Goal: Task Accomplishment & Management: Use online tool/utility

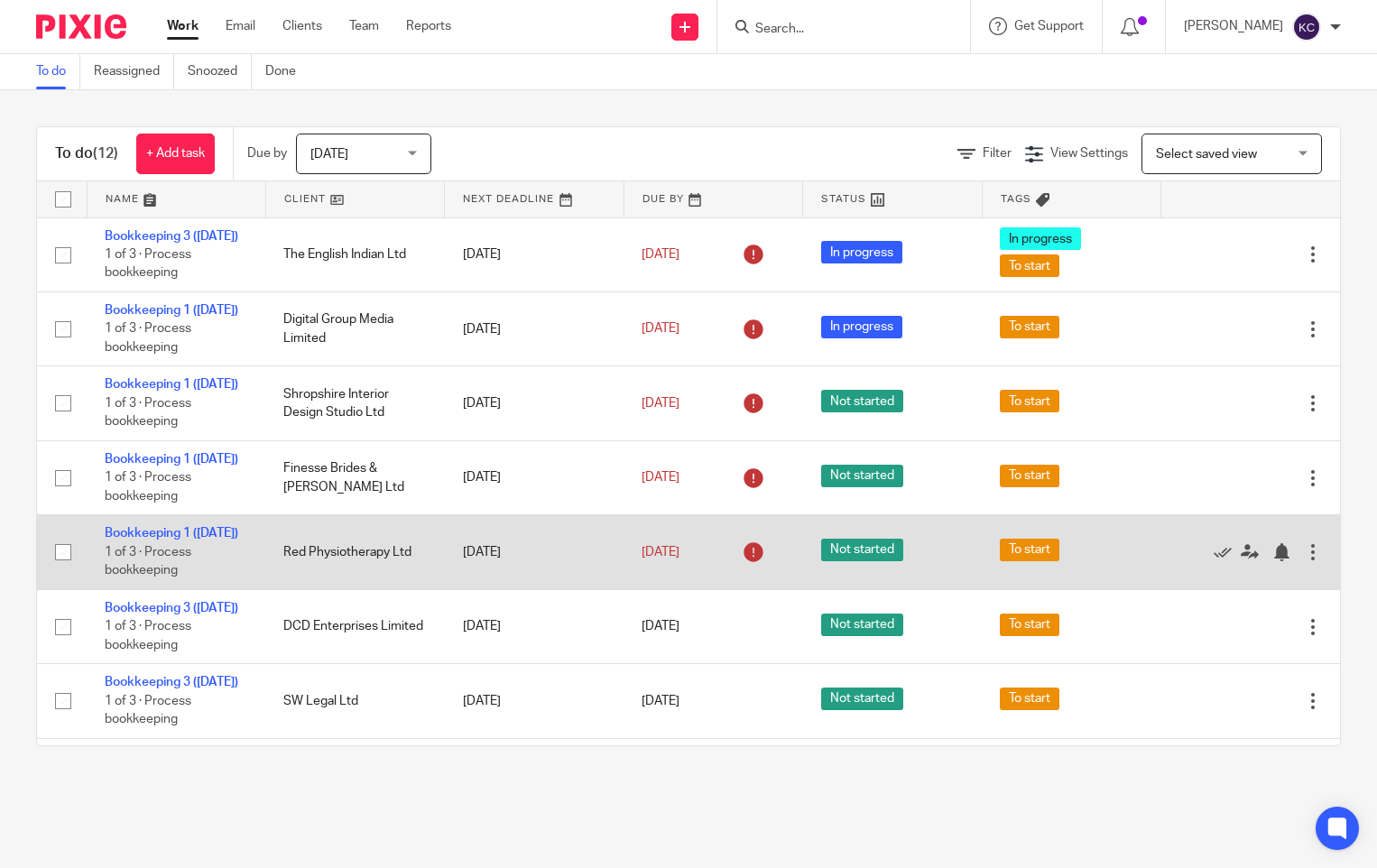
scroll to position [585, 0]
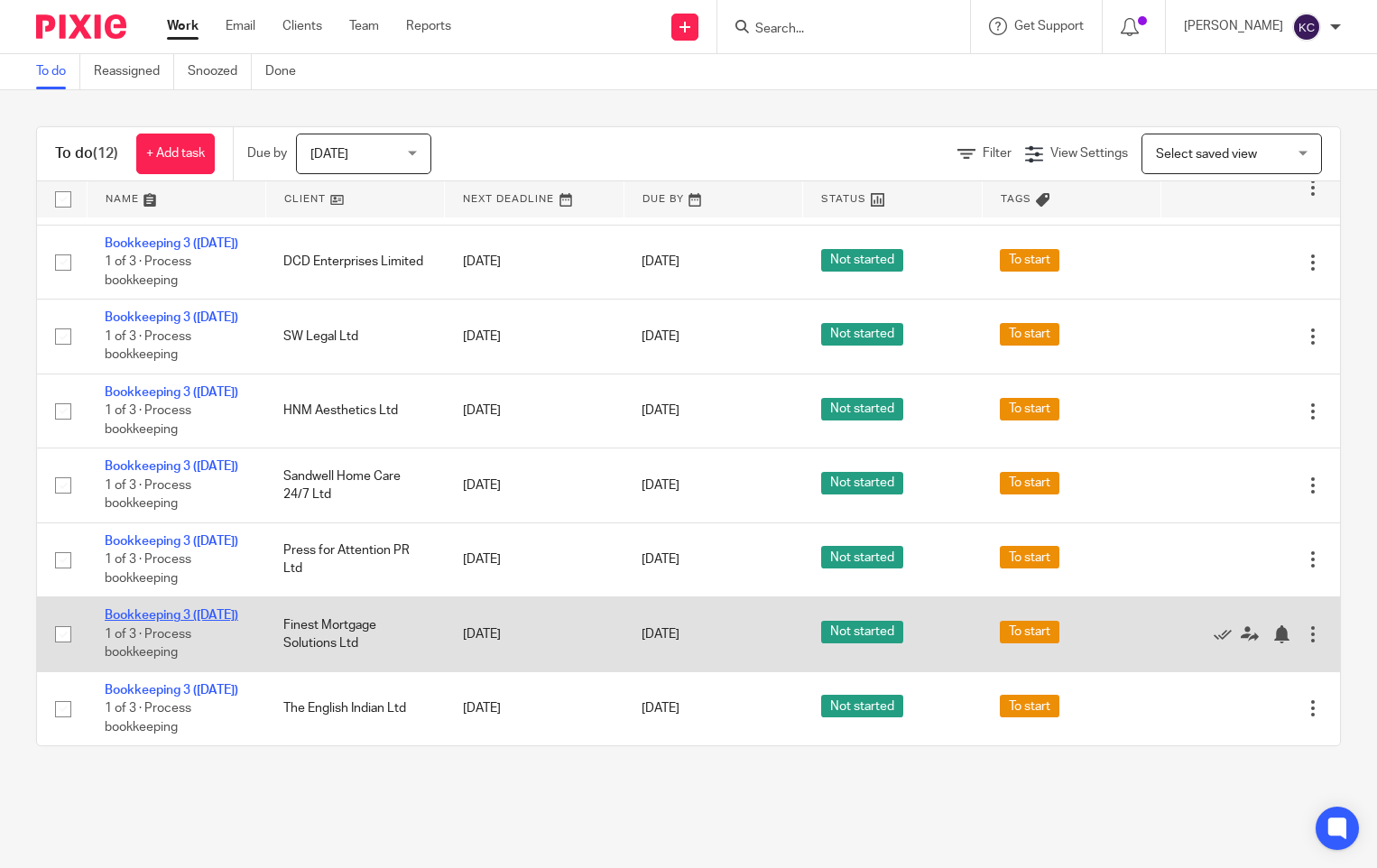
click at [148, 609] on link "Bookkeeping 3 ([DATE])" at bounding box center [171, 615] width 134 height 13
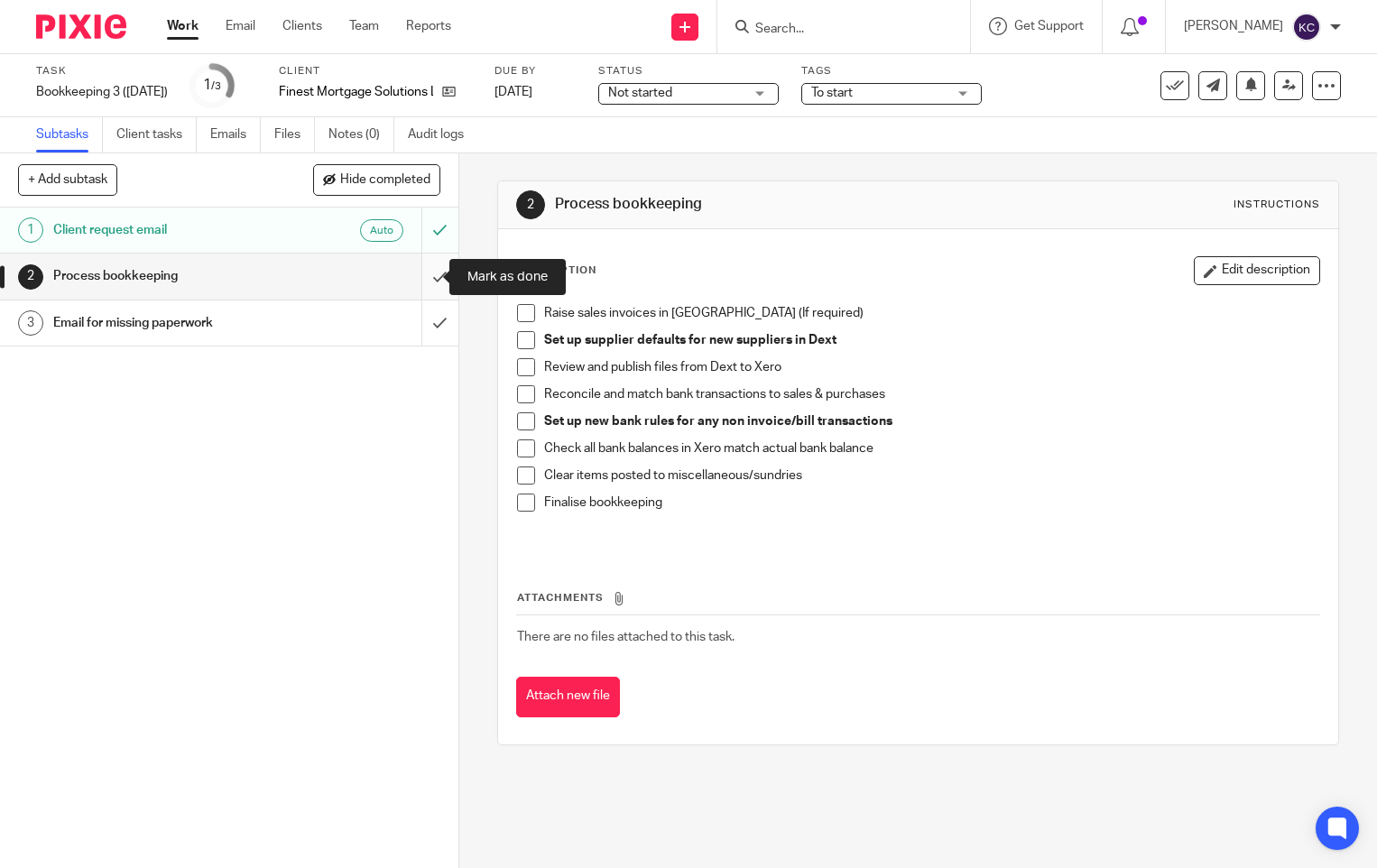
click at [418, 272] on input "submit" at bounding box center [229, 276] width 458 height 45
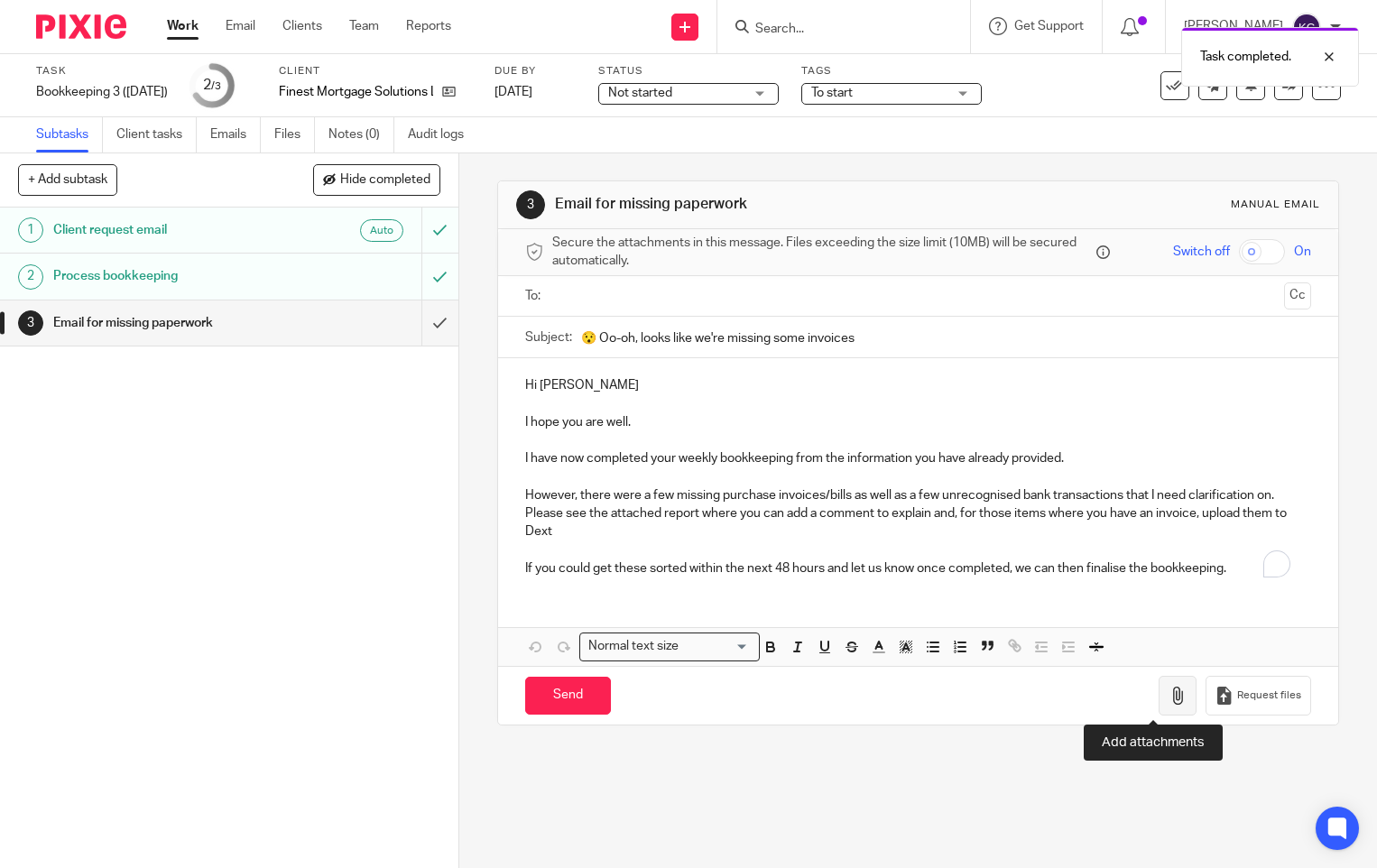
drag, startPoint x: 0, startPoint y: 0, endPoint x: 1157, endPoint y: 700, distance: 1352.3
click at [1169, 700] on icon "button" at bounding box center [1178, 696] width 18 height 18
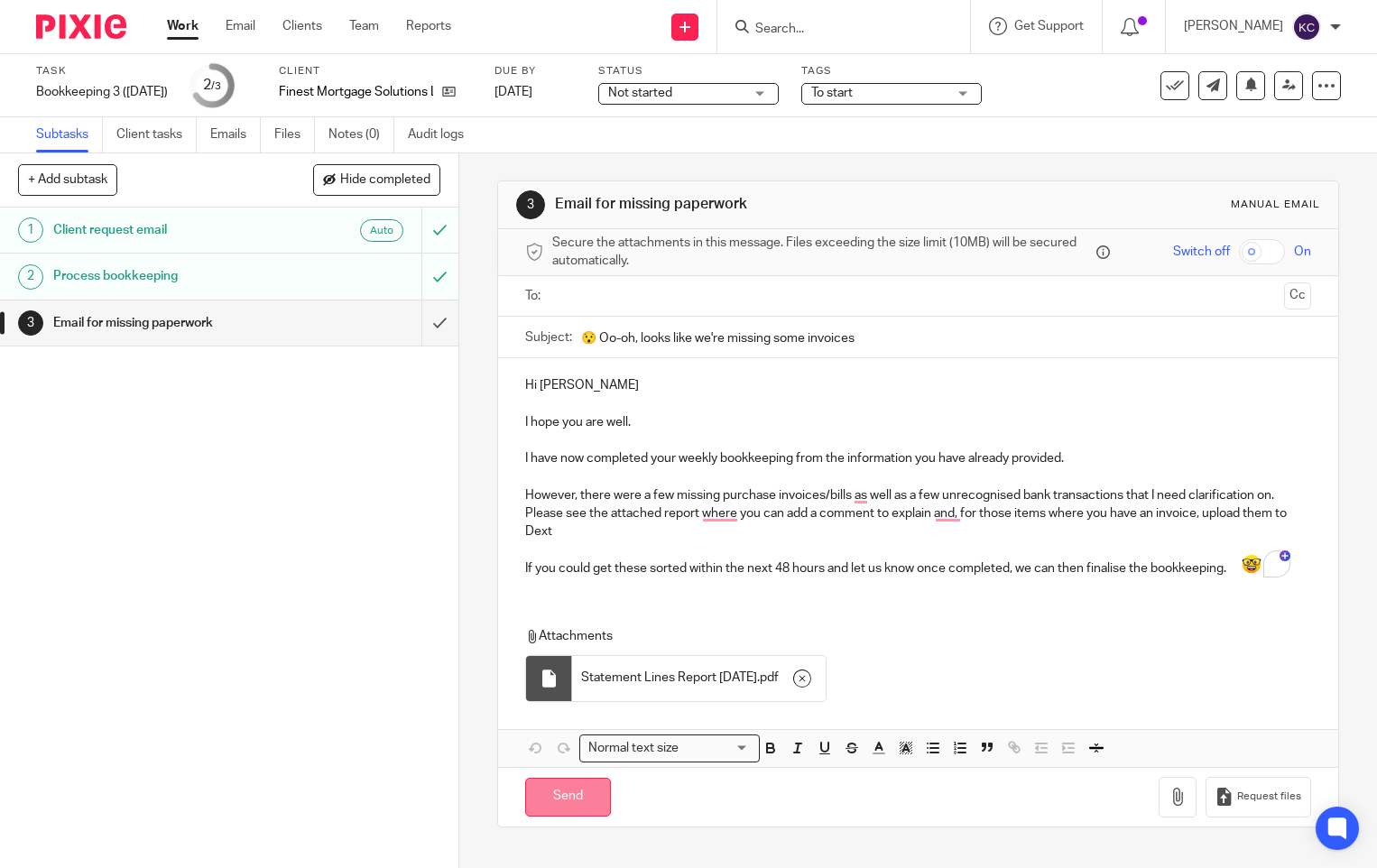
click at [569, 808] on input "Send" at bounding box center [568, 797] width 86 height 39
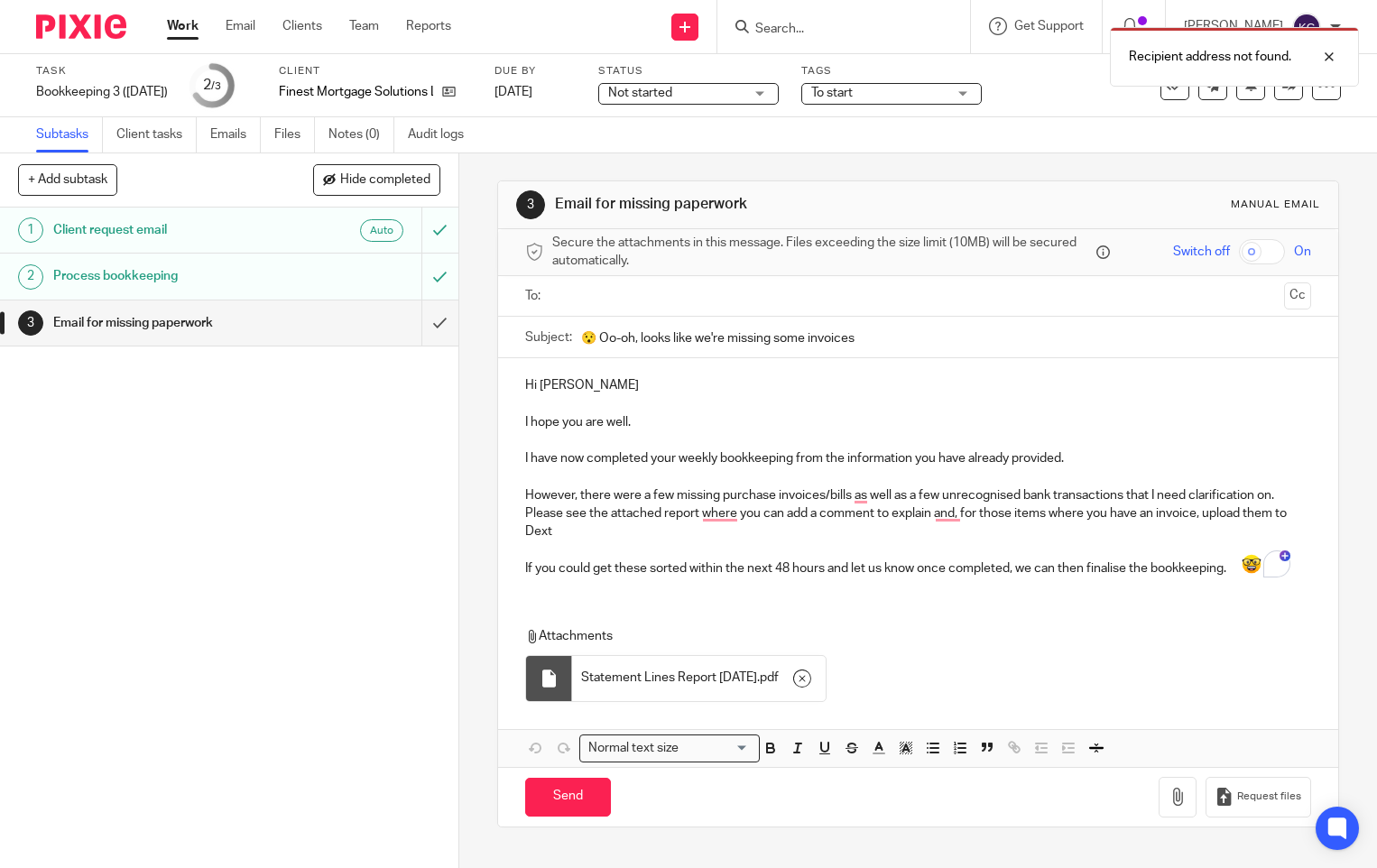
click at [572, 291] on input "text" at bounding box center [917, 296] width 717 height 21
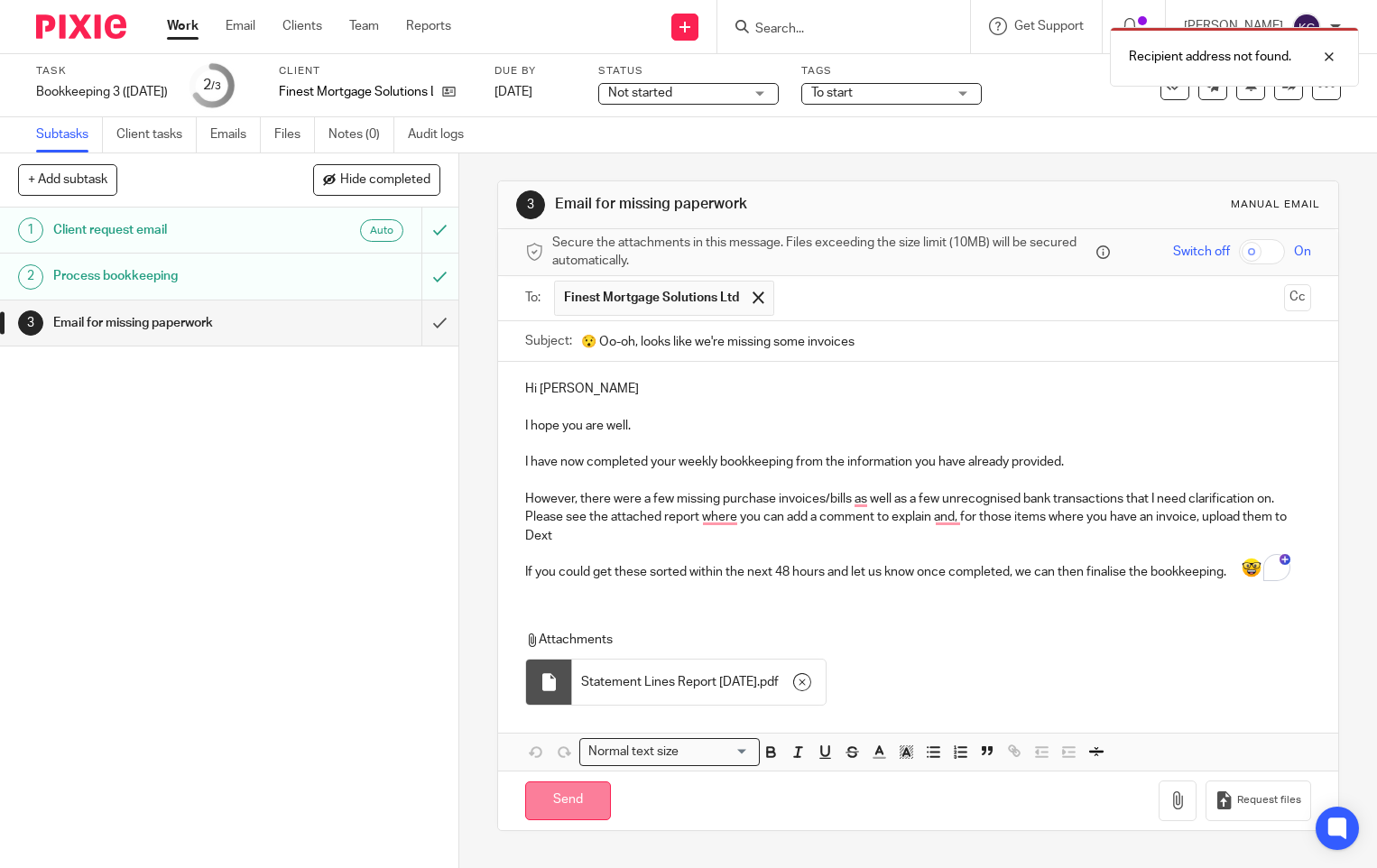
click at [566, 815] on input "Send" at bounding box center [568, 800] width 86 height 39
type input "Sent"
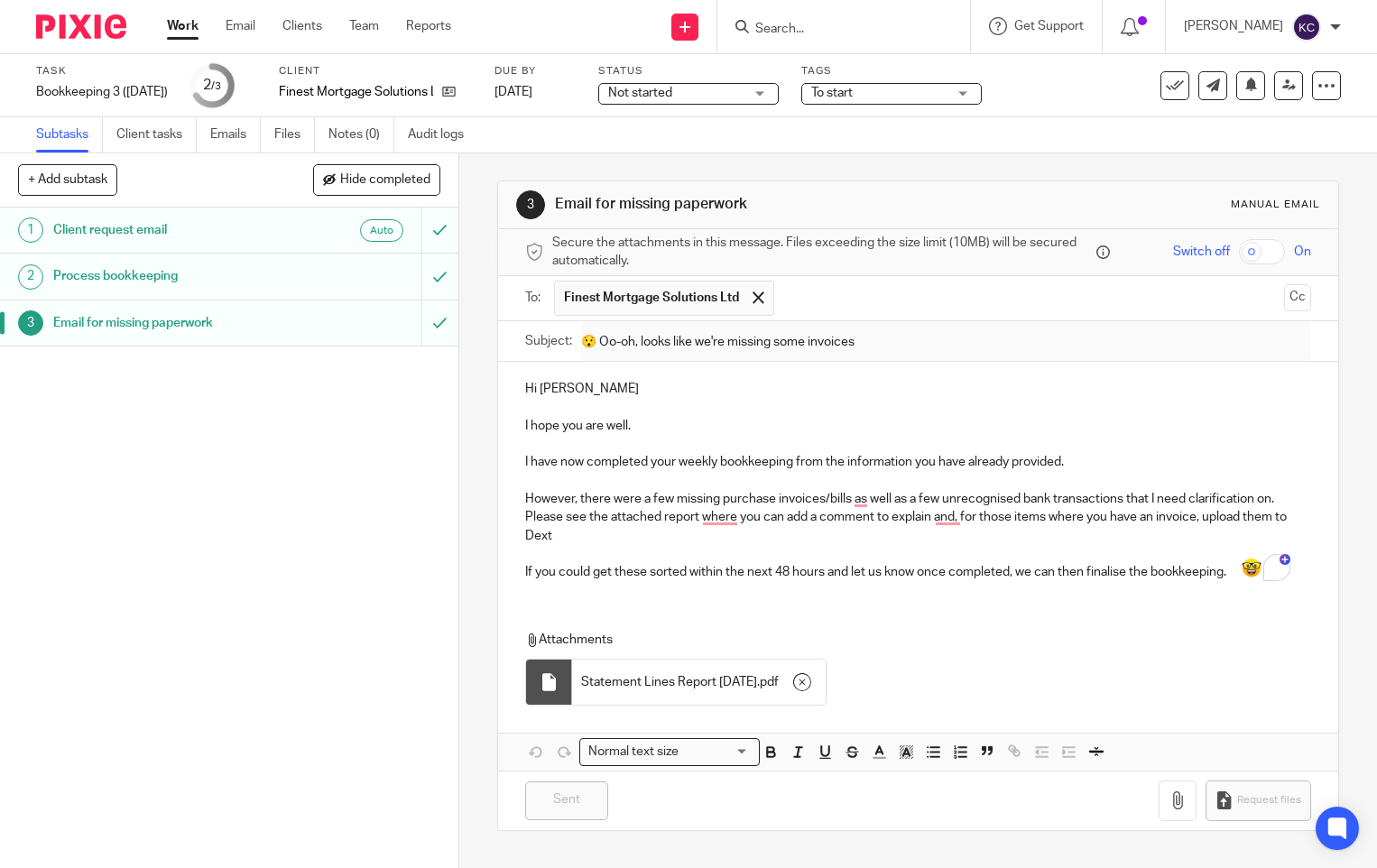
click at [194, 29] on link "Work" at bounding box center [182, 26] width 32 height 18
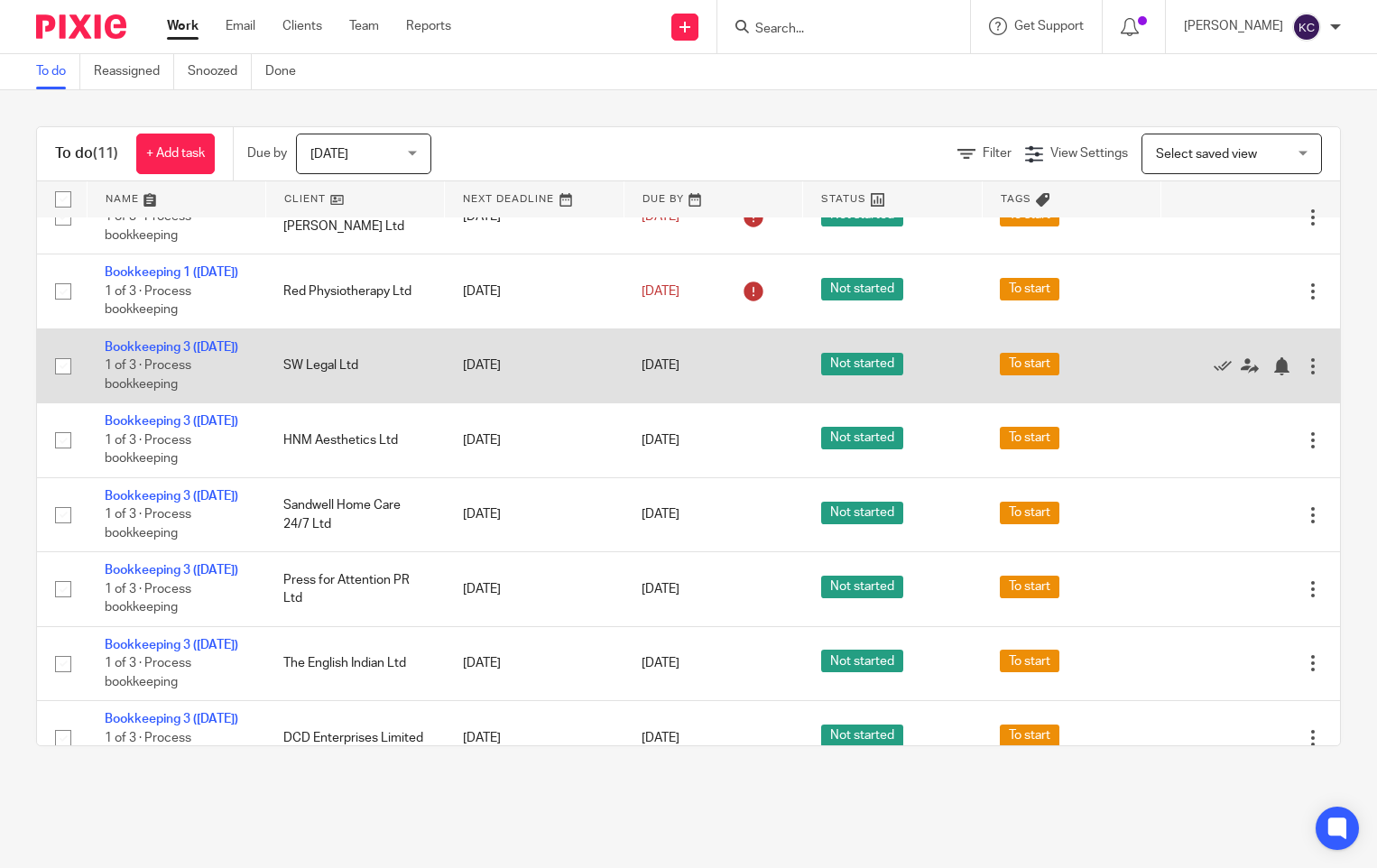
scroll to position [492, 0]
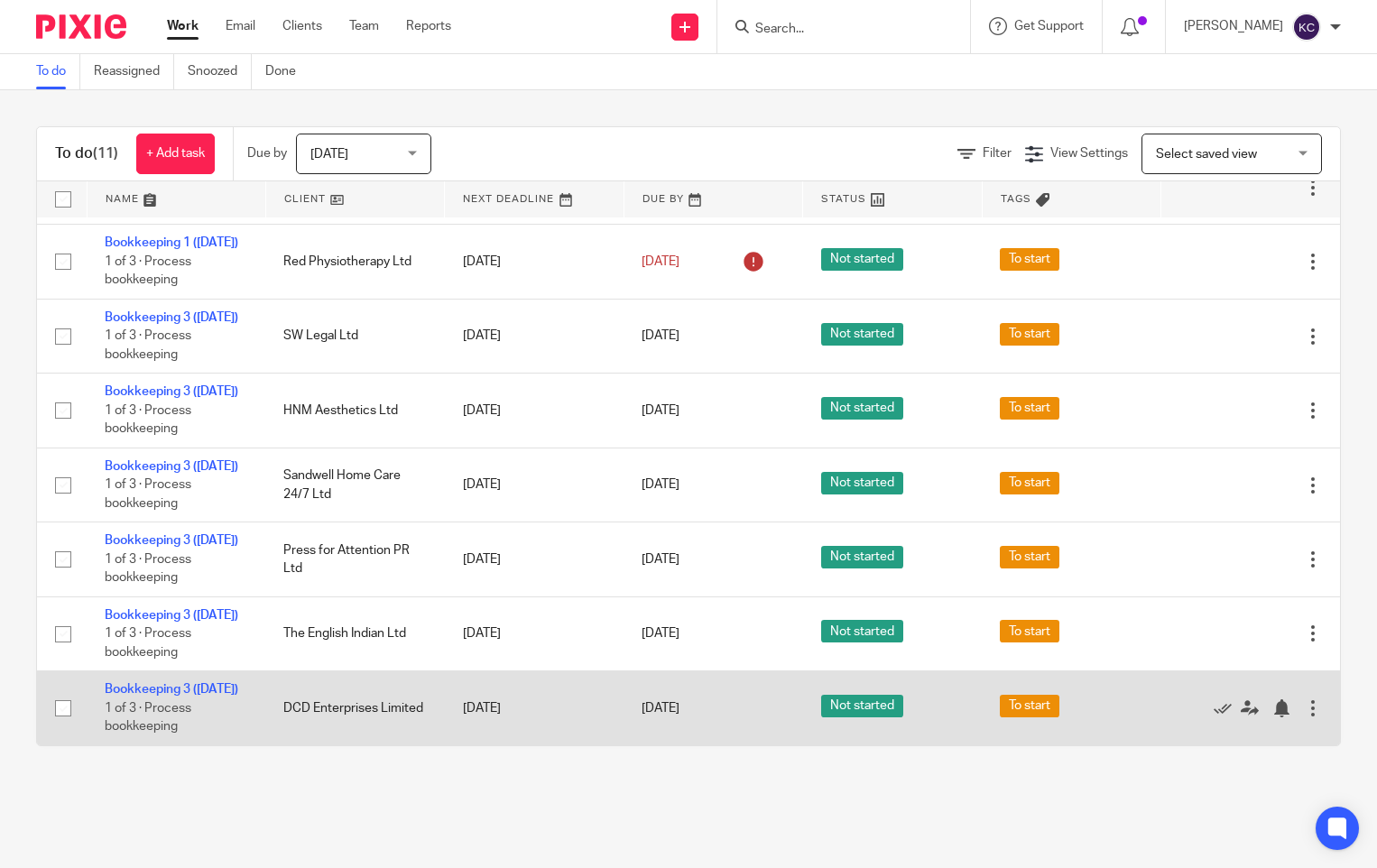
click at [319, 697] on td "DCD Enterprises Limited" at bounding box center [355, 708] width 179 height 74
click at [171, 684] on link "Bookkeeping 3 ([DATE])" at bounding box center [171, 689] width 134 height 13
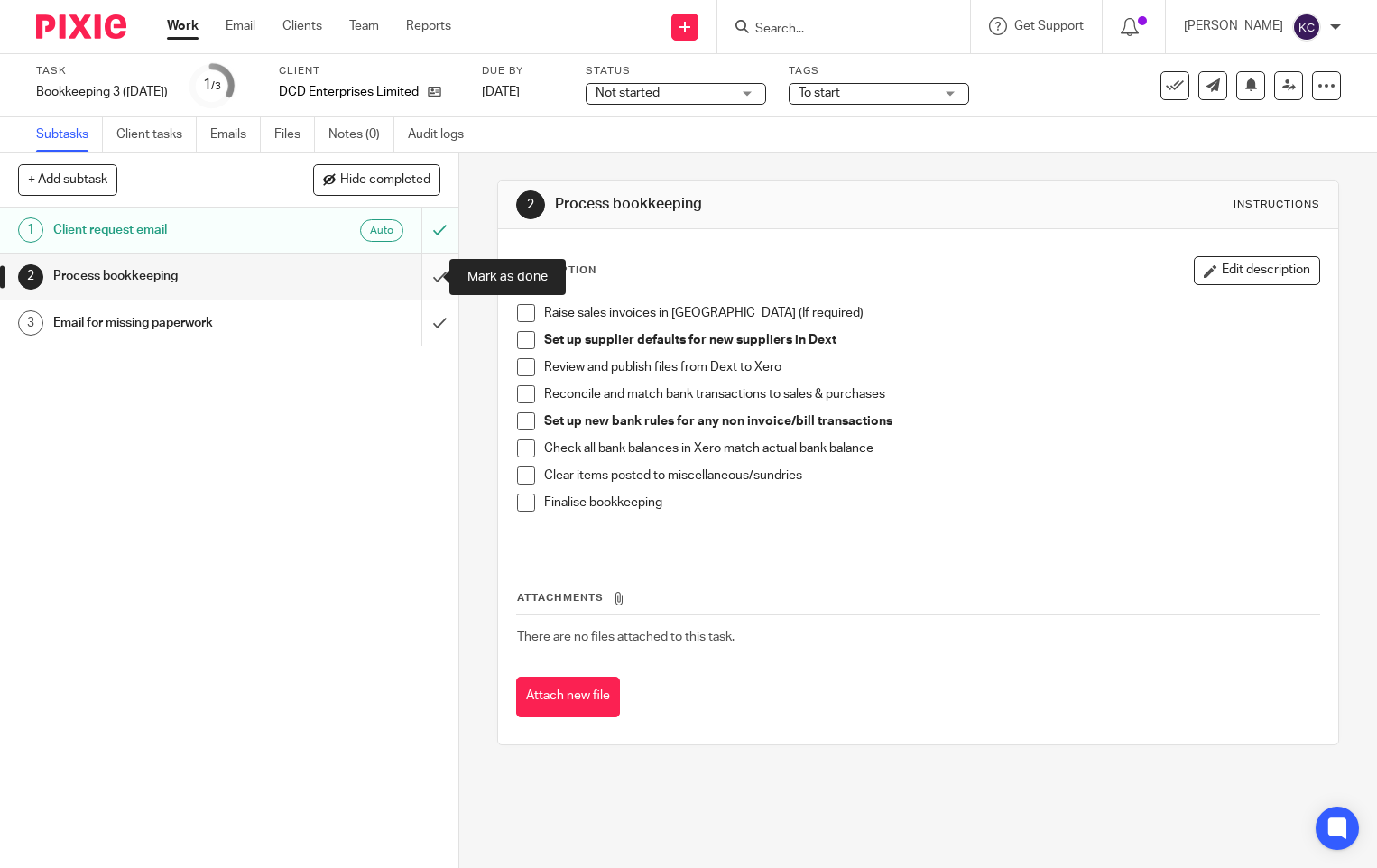
click at [426, 272] on input "submit" at bounding box center [229, 276] width 458 height 45
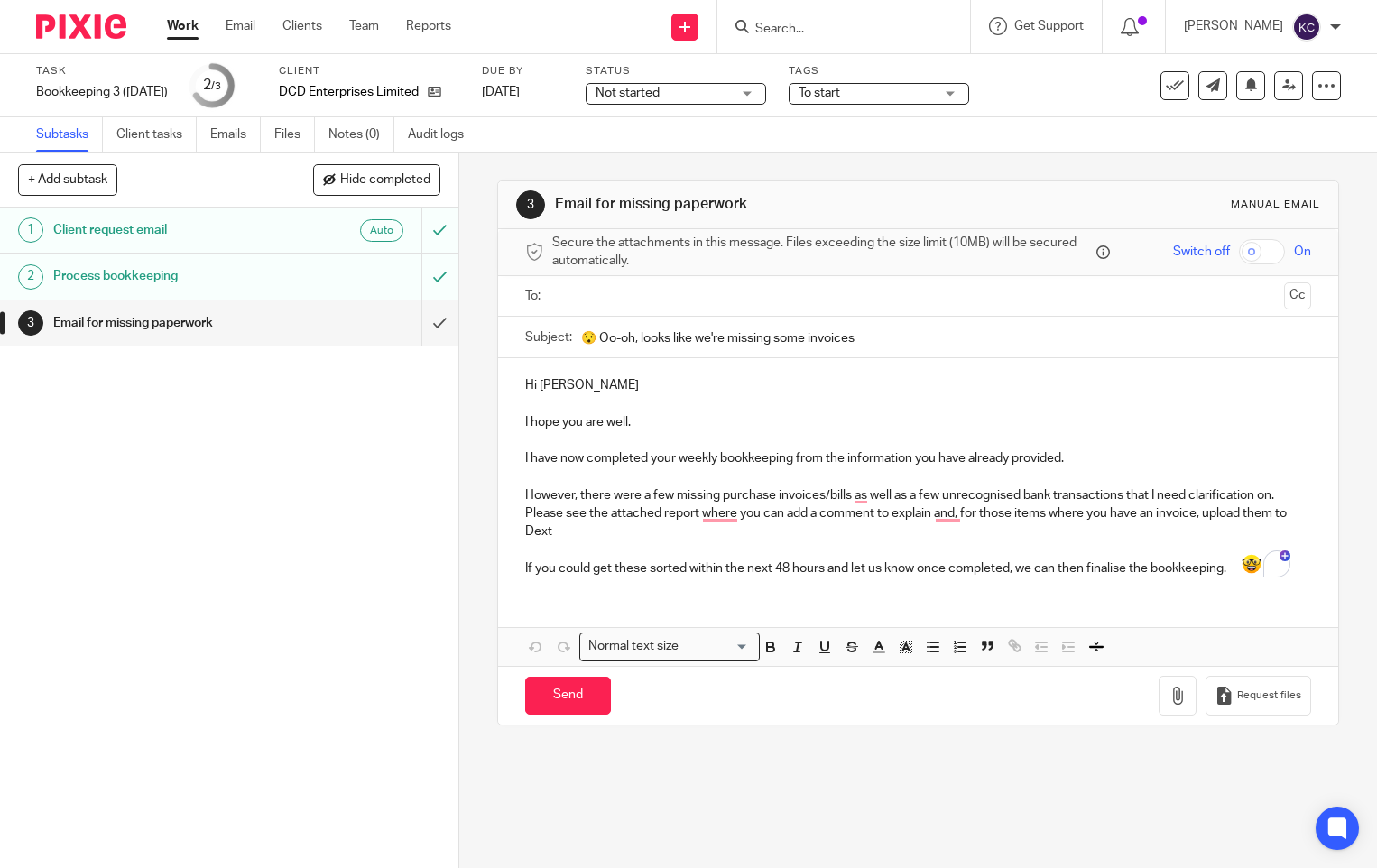
click at [640, 303] on input "text" at bounding box center [917, 296] width 717 height 21
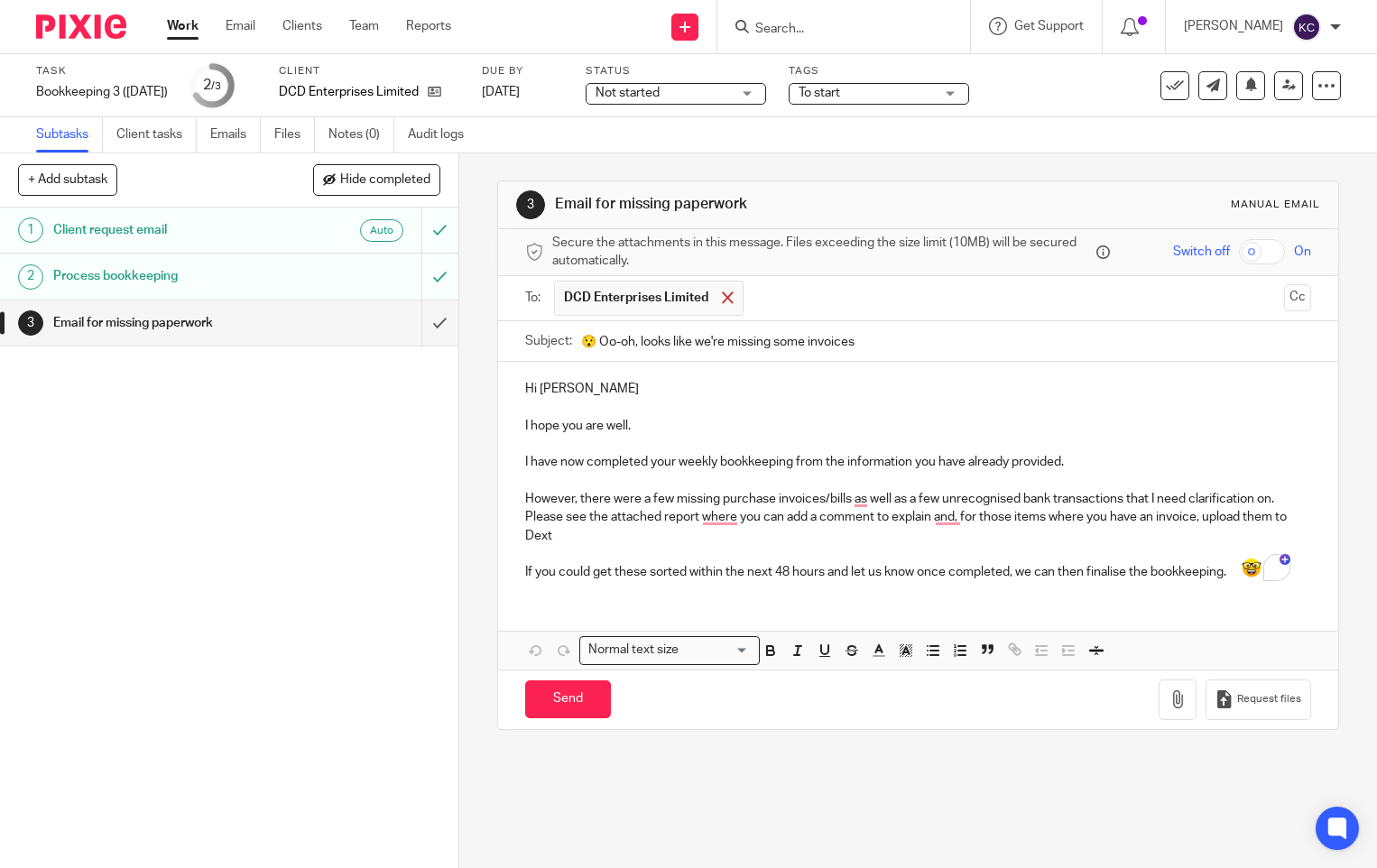
click at [722, 295] on span at bounding box center [727, 297] width 12 height 12
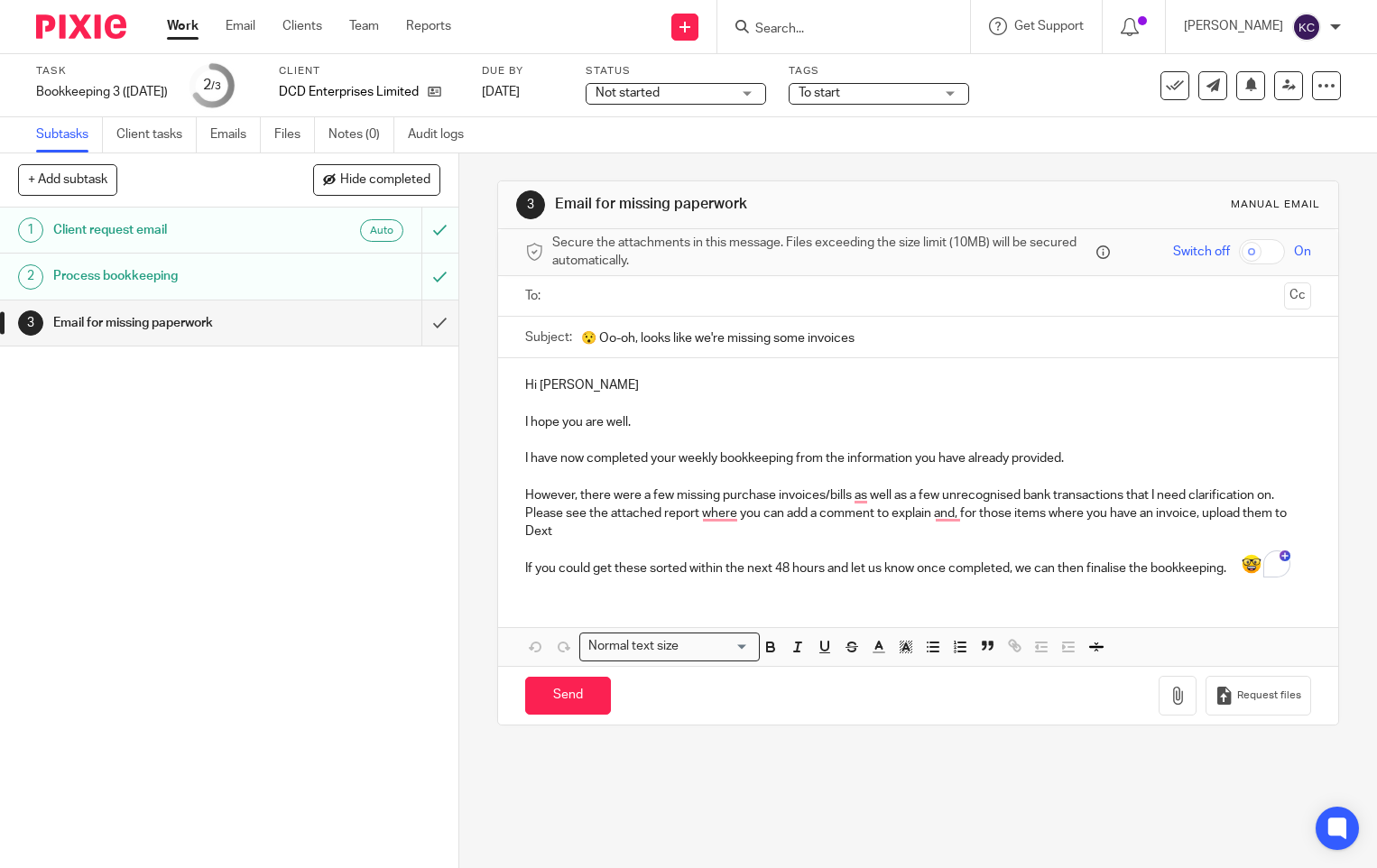
click at [718, 295] on input "text" at bounding box center [917, 296] width 717 height 21
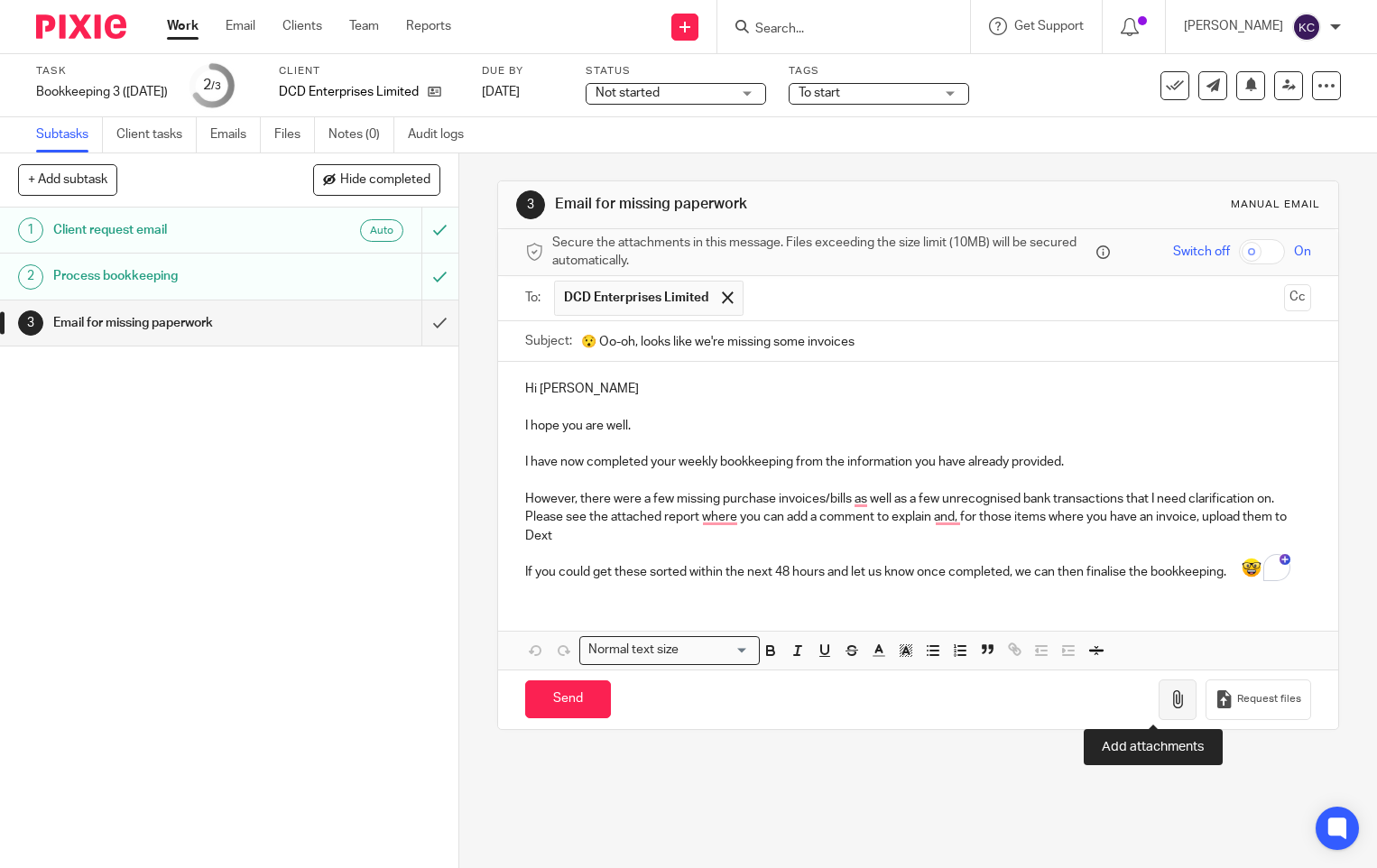
click at [1164, 707] on button "button" at bounding box center [1178, 699] width 38 height 41
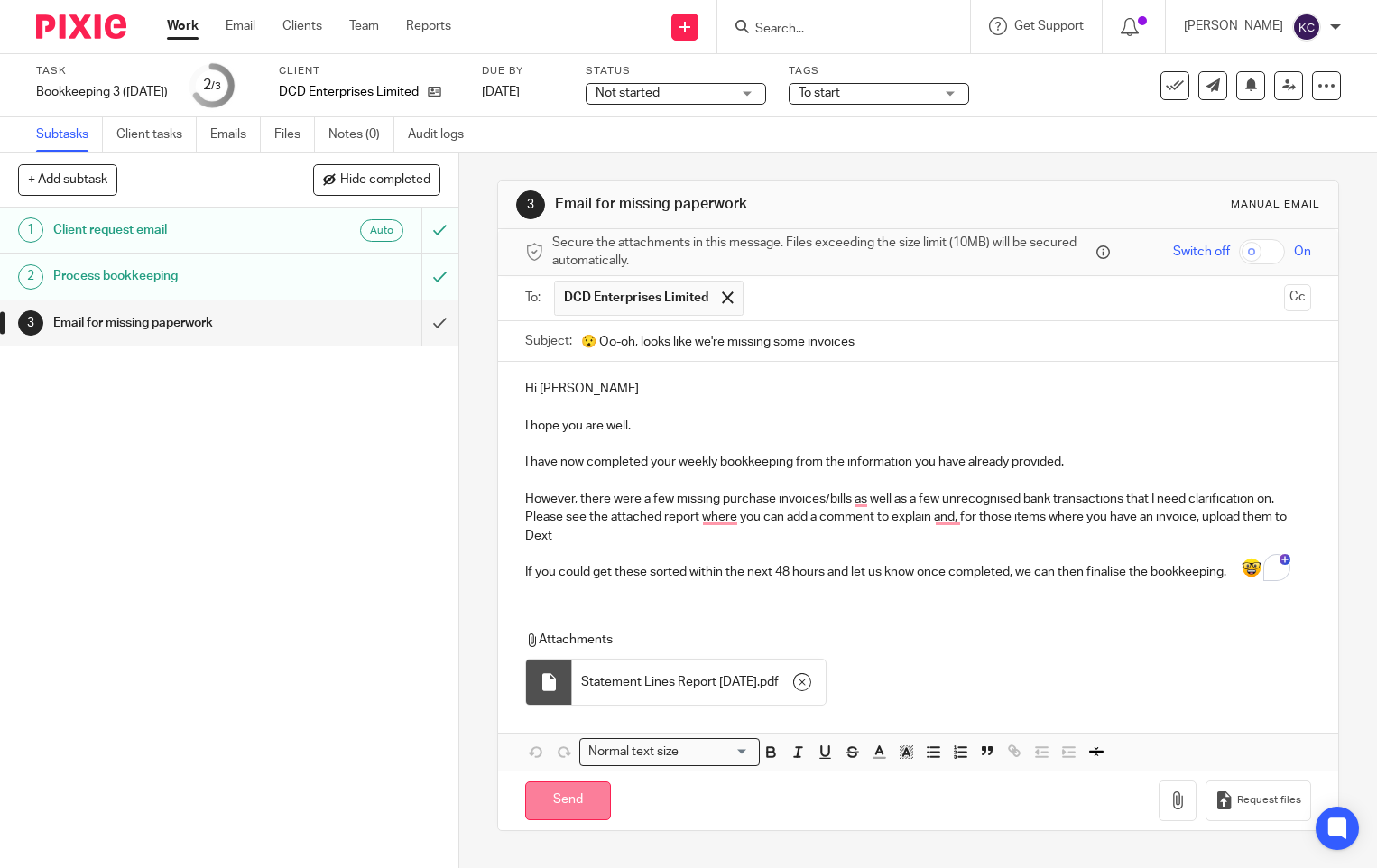
click at [575, 798] on input "Send" at bounding box center [568, 800] width 86 height 39
type input "Sent"
click at [196, 27] on link "Work" at bounding box center [182, 26] width 32 height 18
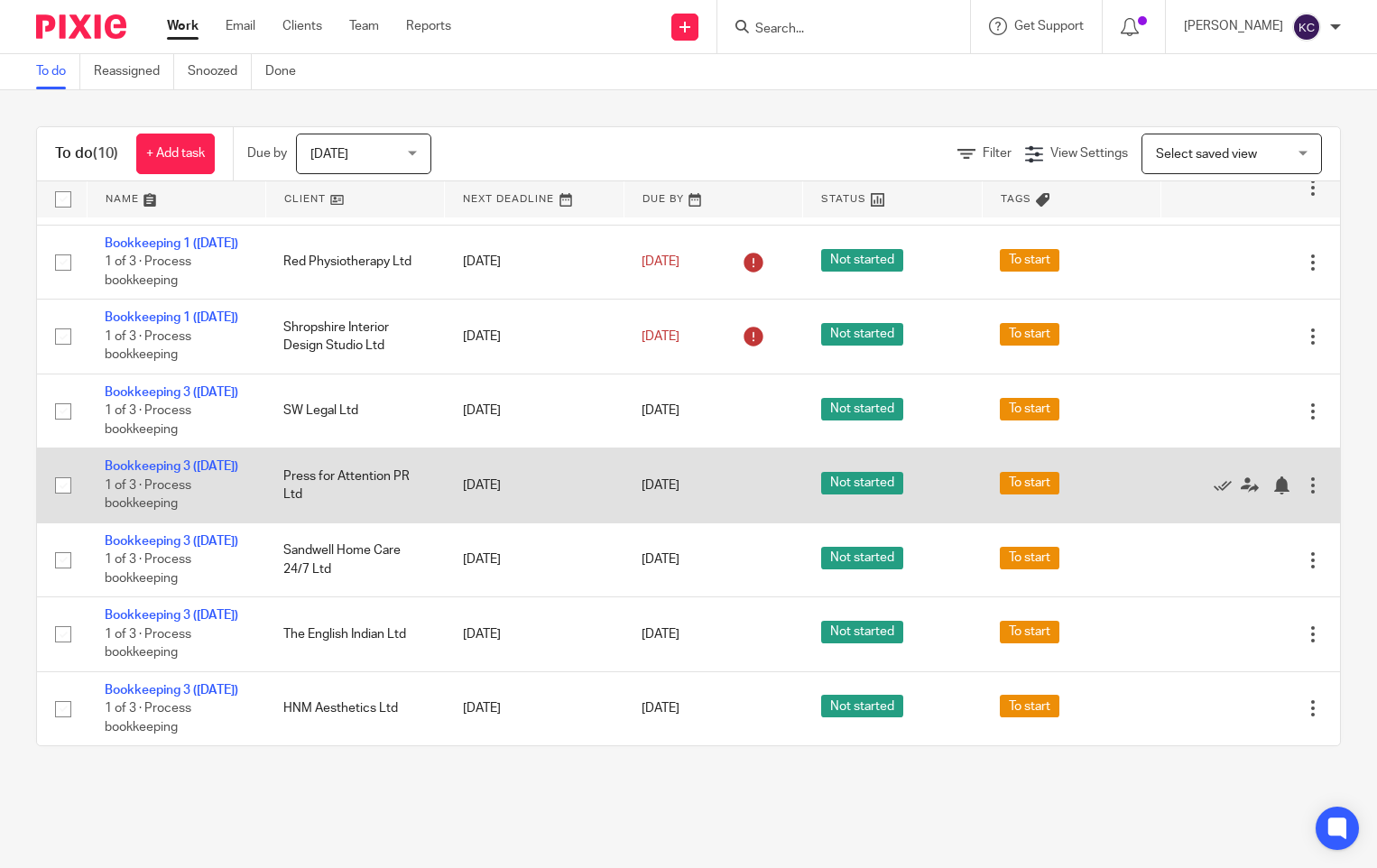
scroll to position [399, 0]
